Goal: Transaction & Acquisition: Purchase product/service

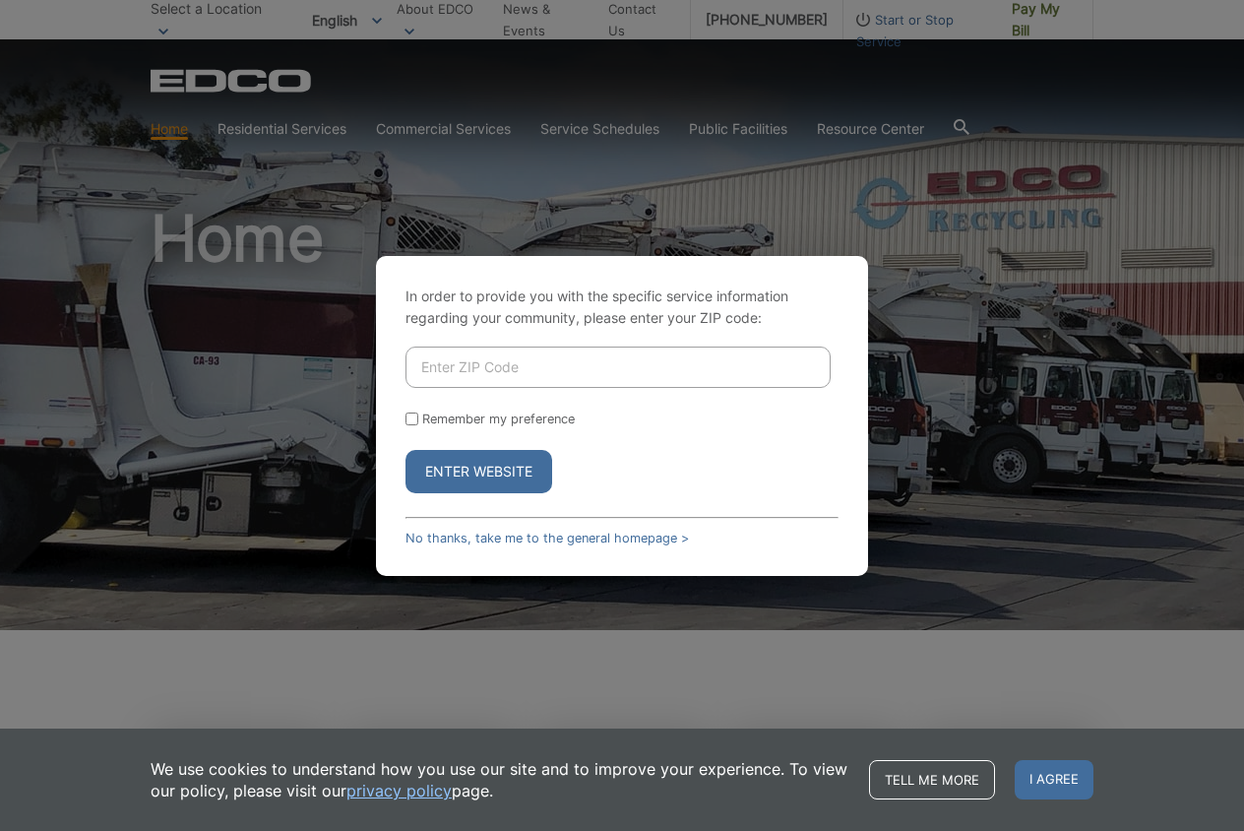
click at [510, 364] on input "Enter ZIP Code" at bounding box center [618, 366] width 425 height 41
type input "91941"
click at [467, 500] on div "In order to provide you with the specific service information regarding your co…" at bounding box center [622, 416] width 492 height 320
click at [469, 479] on button "Enter Website" at bounding box center [479, 471] width 147 height 43
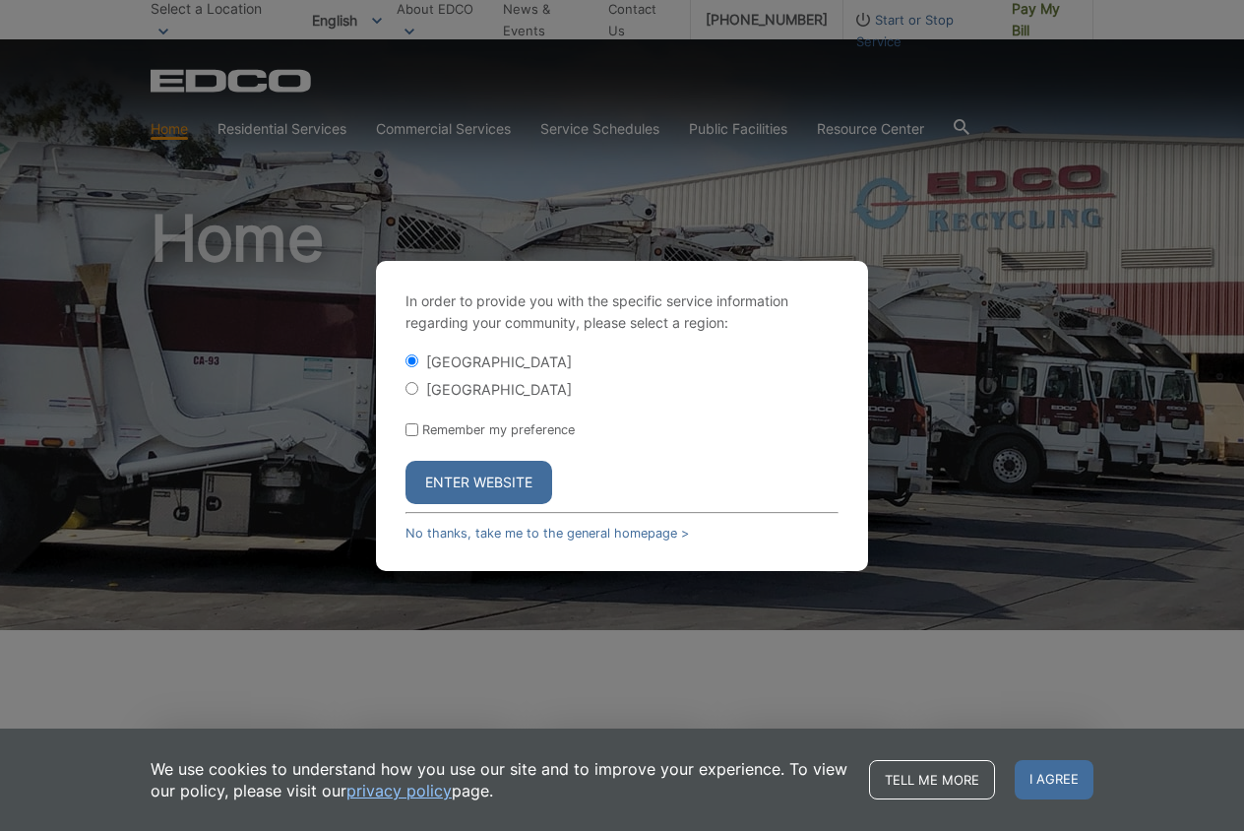
click at [411, 389] on input "[GEOGRAPHIC_DATA]" at bounding box center [412, 388] width 13 height 13
radio input "true"
click at [411, 429] on input "Remember my preference" at bounding box center [412, 429] width 13 height 13
checkbox input "true"
click at [449, 479] on button "Enter Website" at bounding box center [479, 482] width 147 height 43
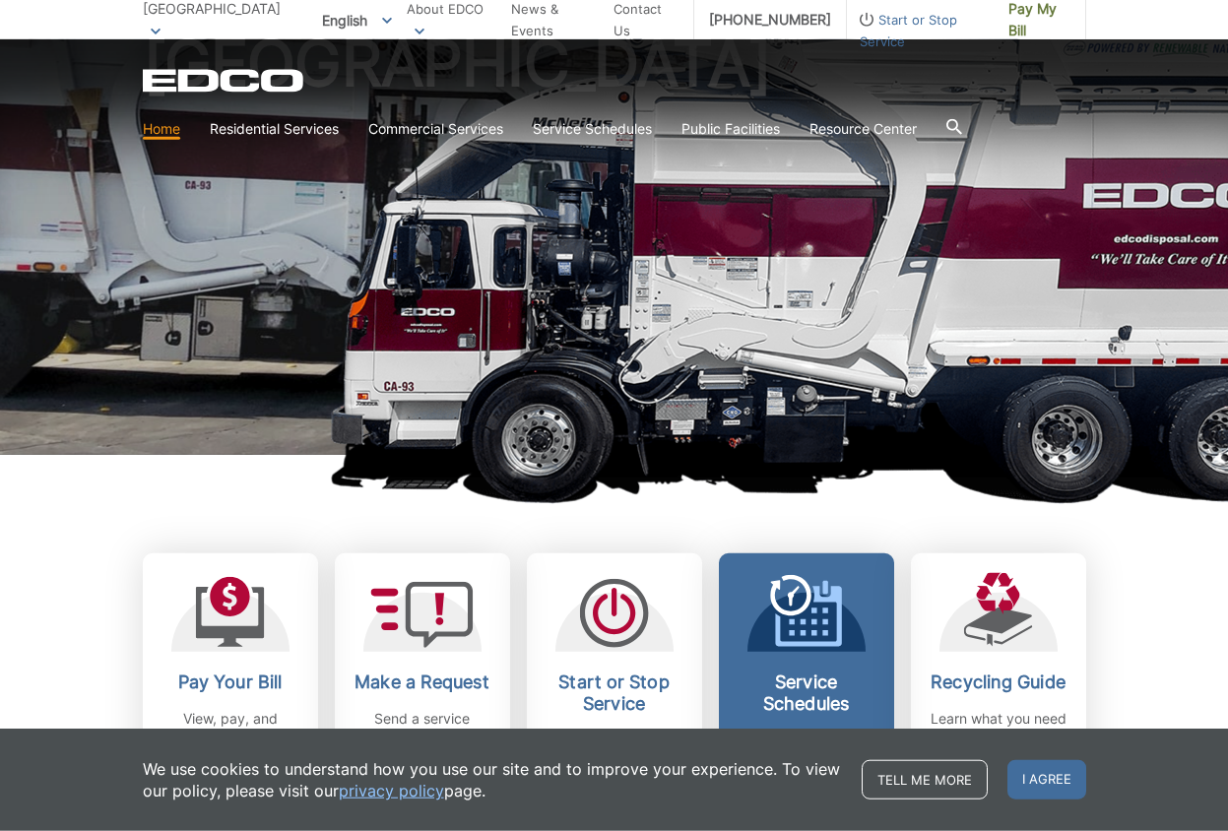
scroll to position [301, 0]
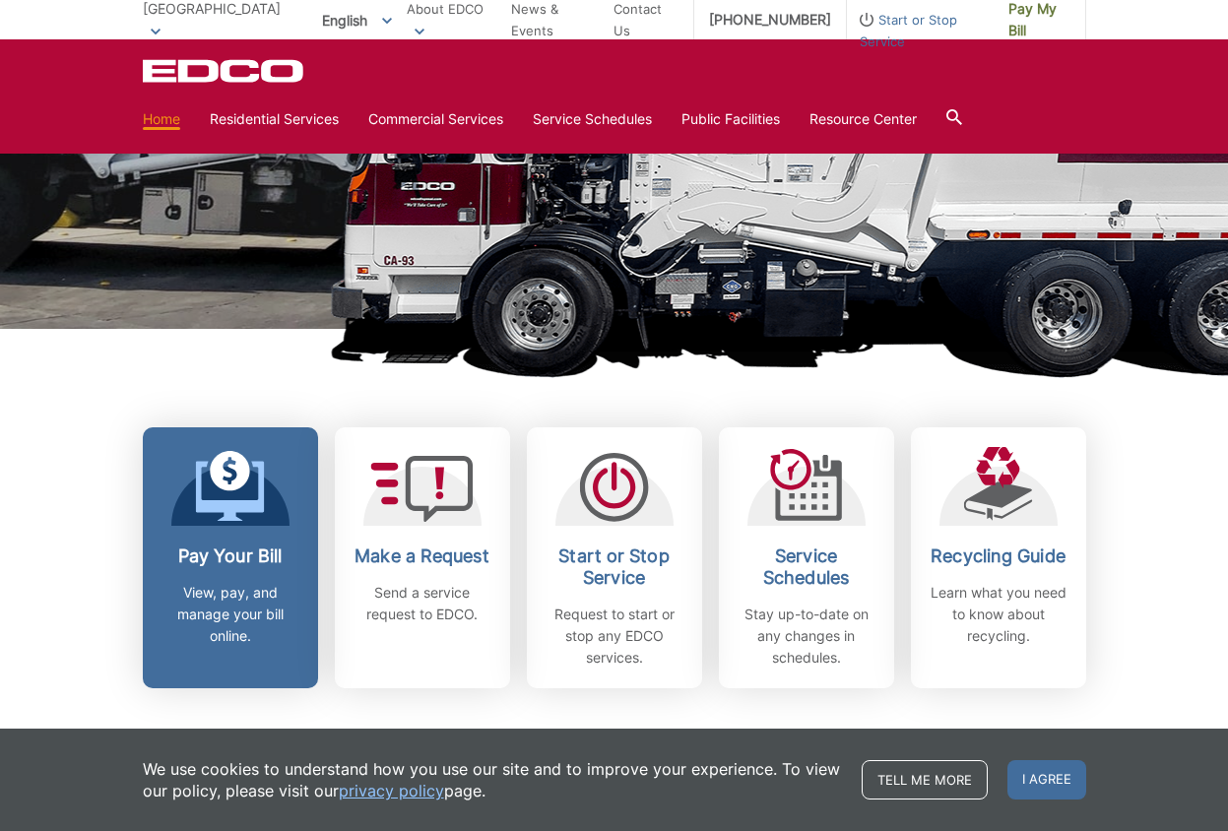
click at [195, 514] on div at bounding box center [230, 486] width 118 height 79
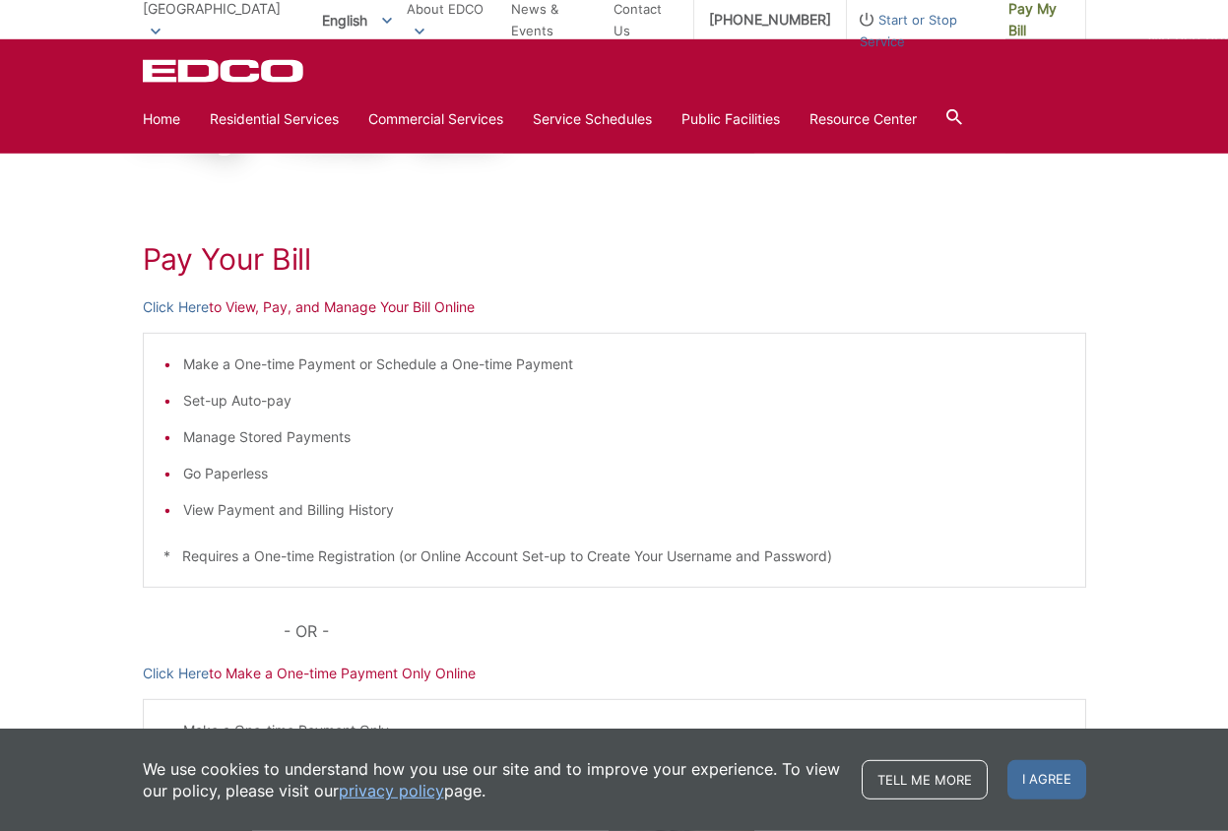
scroll to position [201, 0]
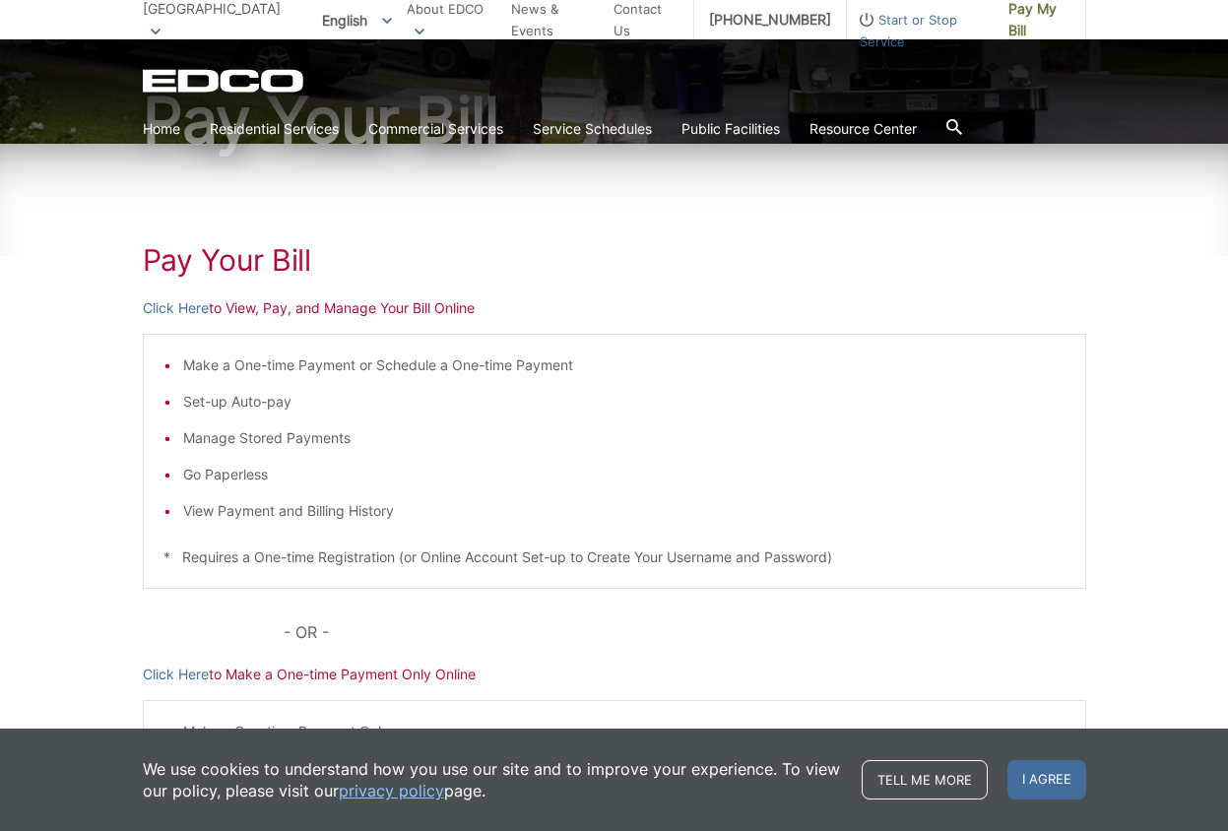
click at [322, 678] on p "Click Here to Make a One-time Payment Only Online" at bounding box center [614, 674] width 943 height 22
click at [161, 677] on link "Click Here" at bounding box center [176, 674] width 66 height 22
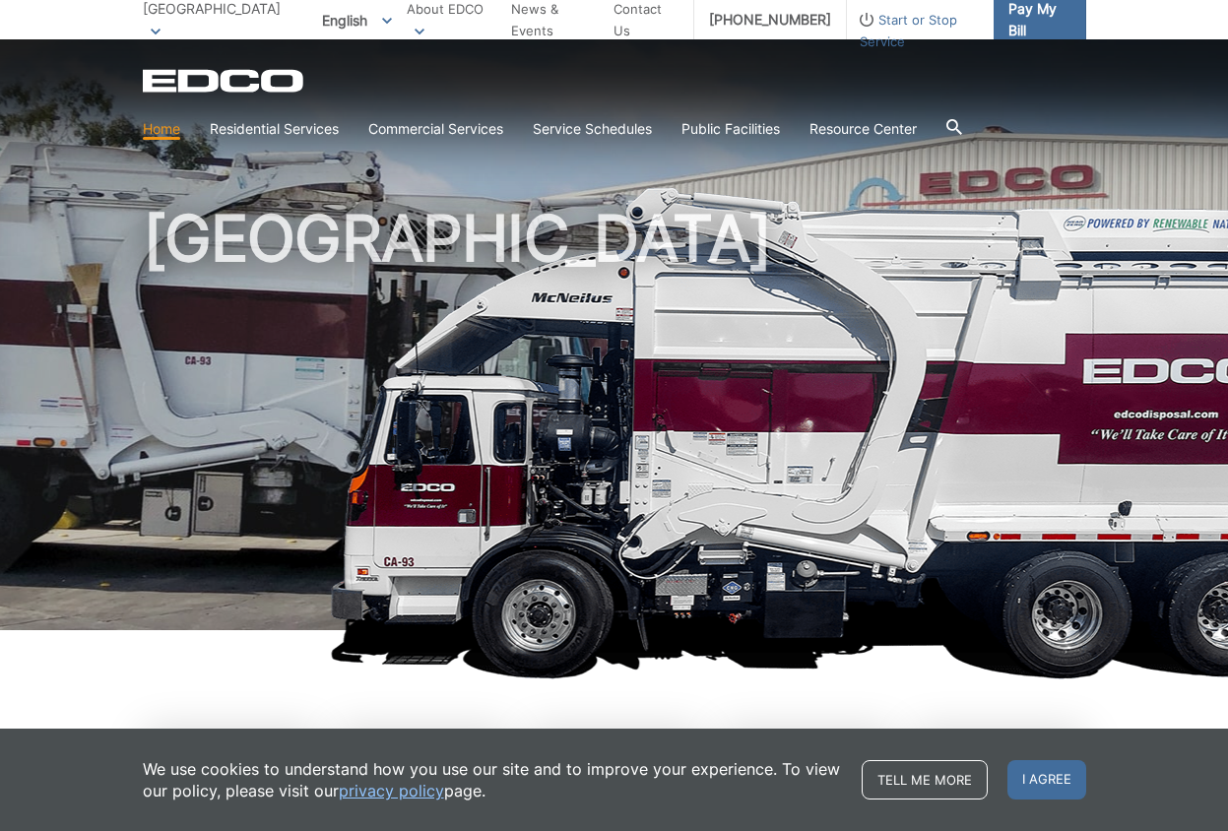
click at [1025, 14] on span "Pay My Bill" at bounding box center [1039, 19] width 62 height 43
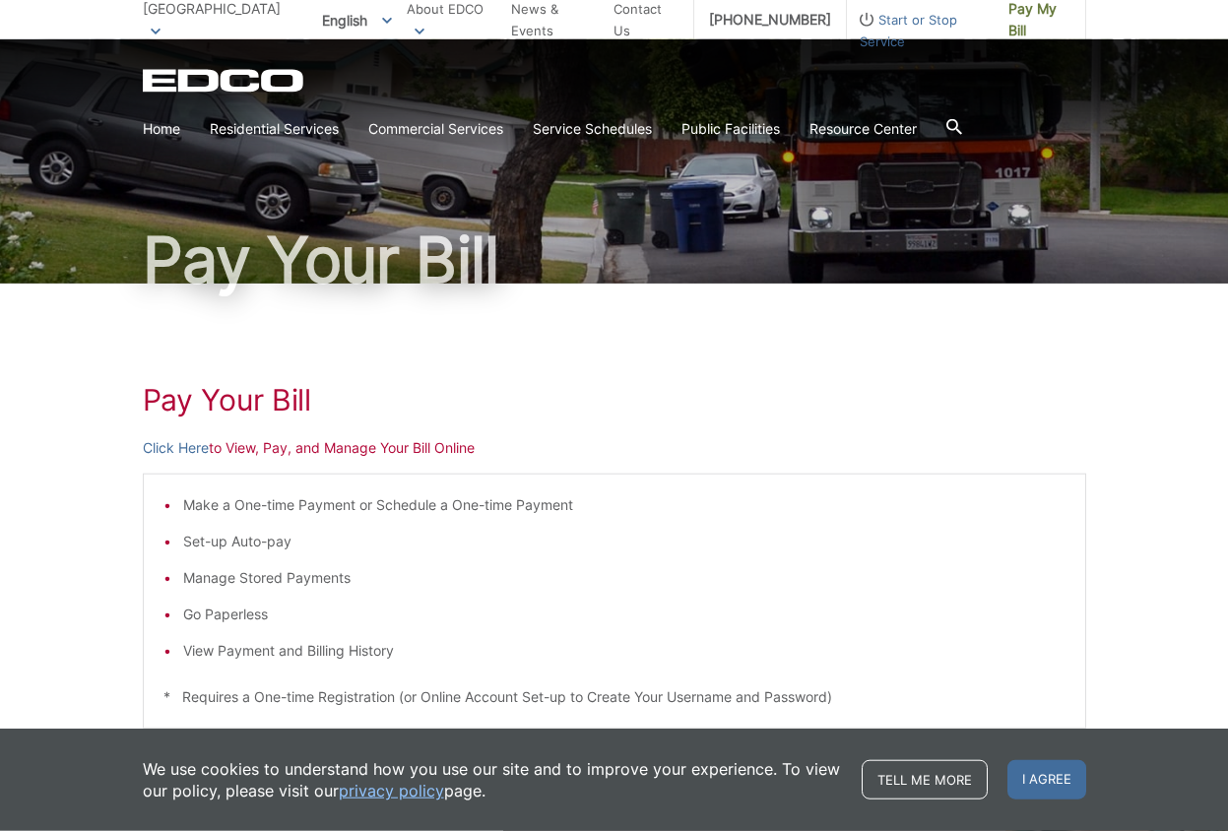
scroll to position [100, 0]
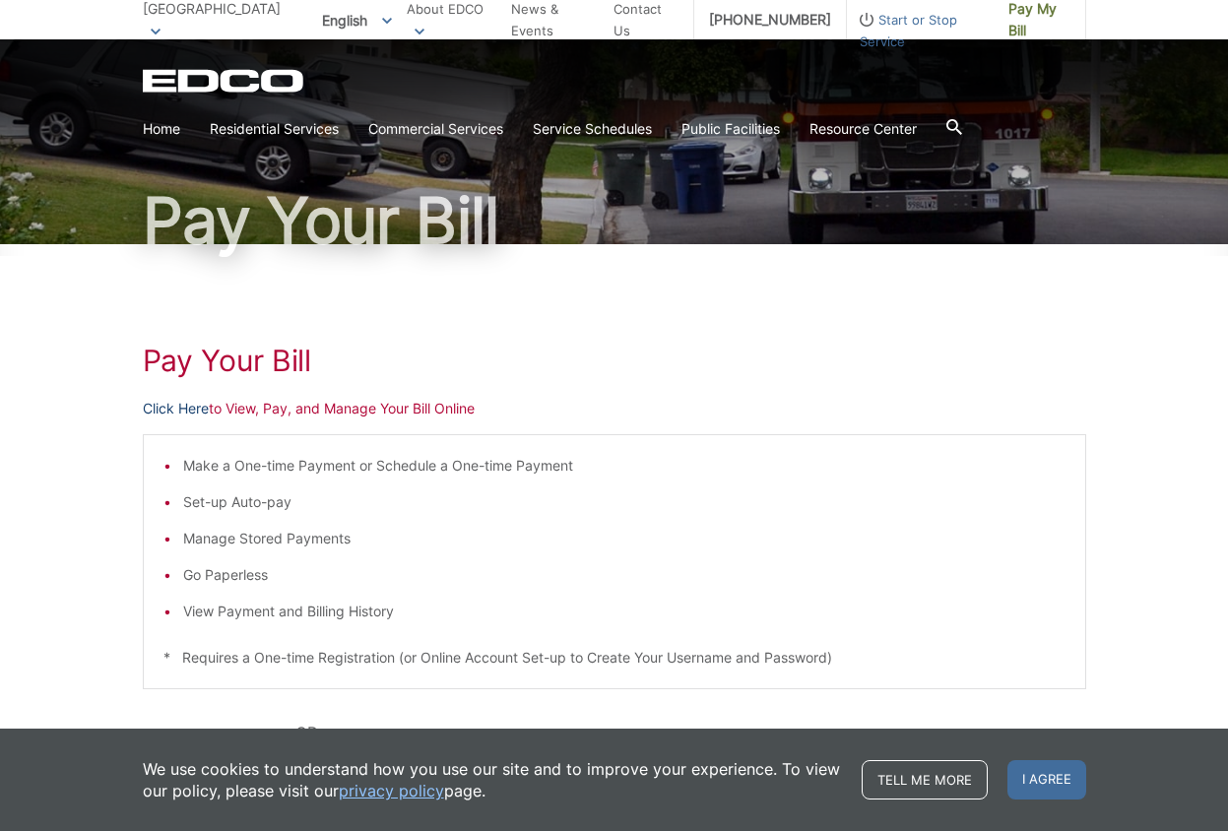
click at [171, 411] on link "Click Here" at bounding box center [176, 409] width 66 height 22
